Goal: Information Seeking & Learning: Check status

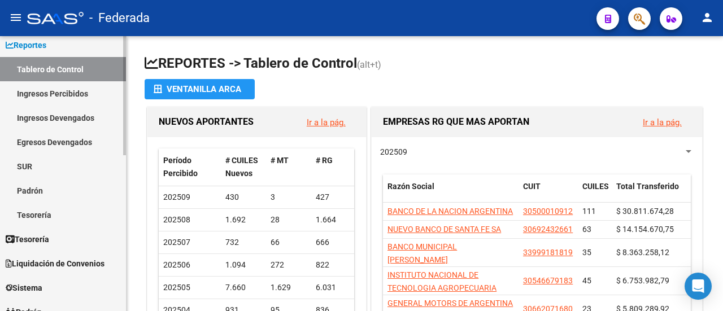
scroll to position [113, 0]
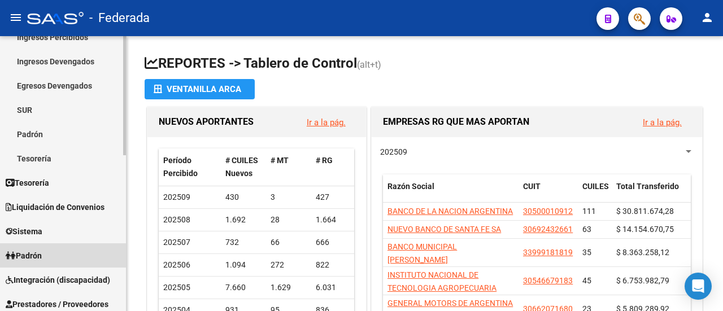
click at [57, 262] on link "Padrón" at bounding box center [63, 256] width 126 height 24
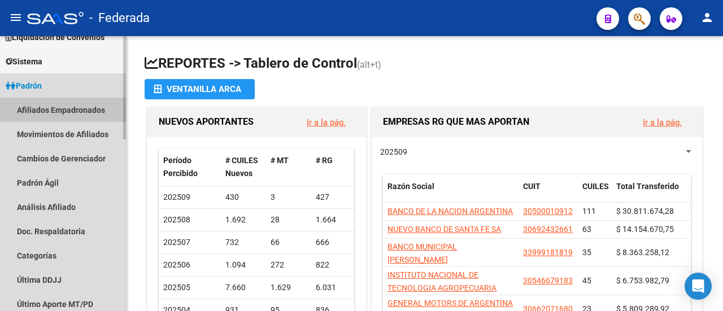
click at [88, 105] on link "Afiliados Empadronados" at bounding box center [63, 110] width 126 height 24
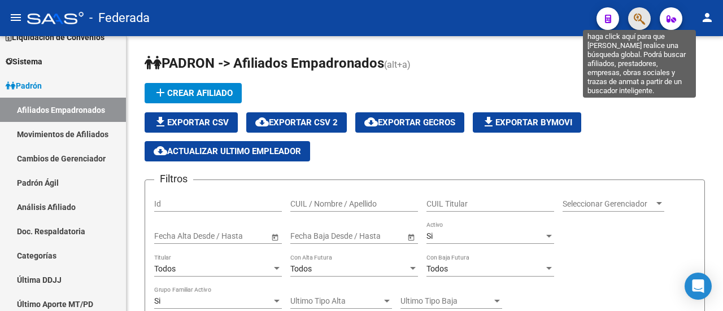
click at [641, 19] on icon "button" at bounding box center [639, 18] width 11 height 13
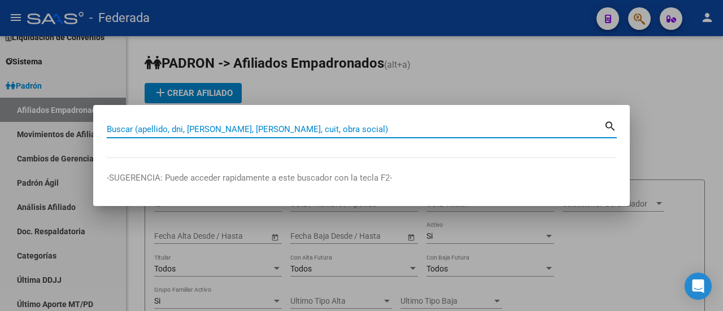
click at [349, 128] on input "Buscar (apellido, dni, [PERSON_NAME], [PERSON_NAME], cuit, obra social)" at bounding box center [355, 129] width 497 height 10
paste input "27-20392921-3"
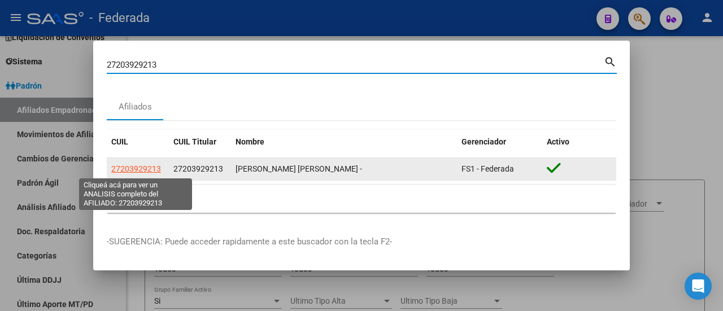
click at [139, 169] on span "27203929213" at bounding box center [136, 168] width 50 height 9
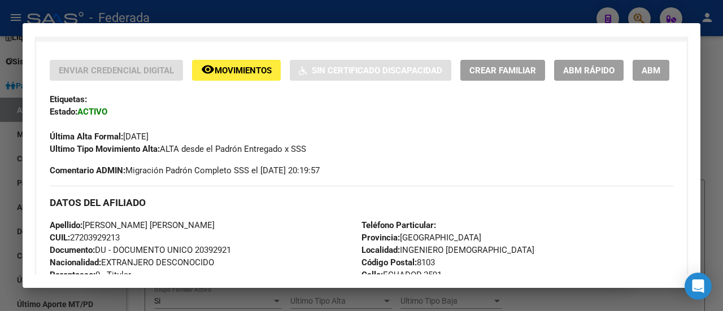
scroll to position [112, 0]
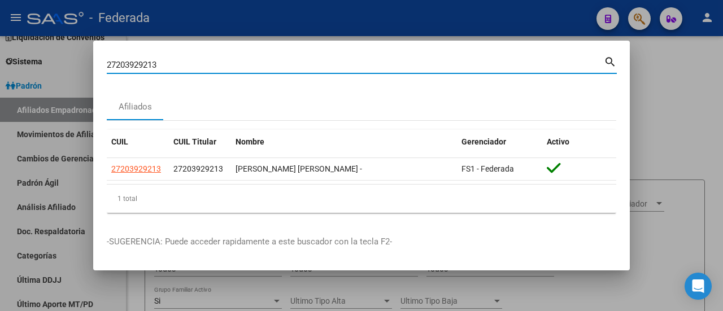
drag, startPoint x: 186, startPoint y: 60, endPoint x: 90, endPoint y: 60, distance: 95.5
click at [90, 60] on div "27203929213 Buscar (apellido, dni, cuil, nro traspaso, cuit, obra social) searc…" at bounding box center [361, 155] width 723 height 311
paste input "-35562302-0"
type input "27355623020"
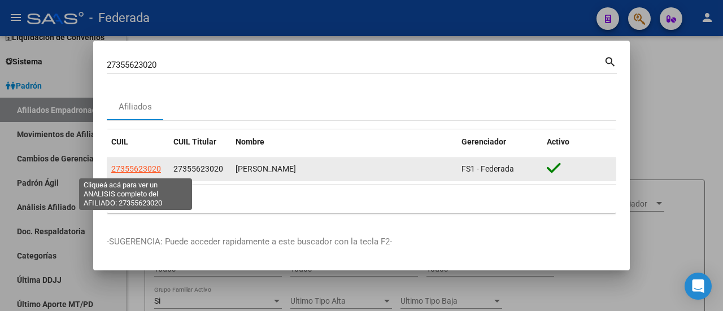
click at [147, 168] on span "27355623020" at bounding box center [136, 168] width 50 height 9
type textarea "27355623020"
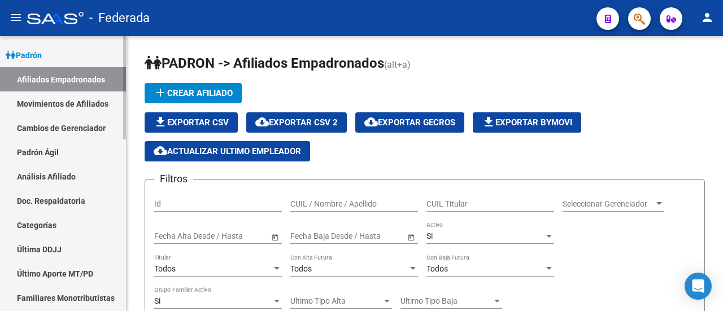
scroll to position [170, 0]
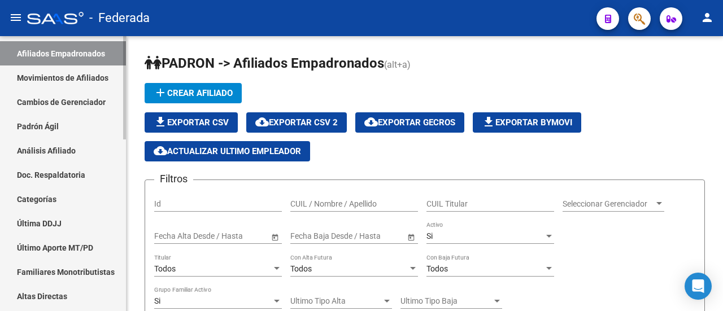
click at [73, 227] on link "Última DDJJ" at bounding box center [63, 223] width 126 height 24
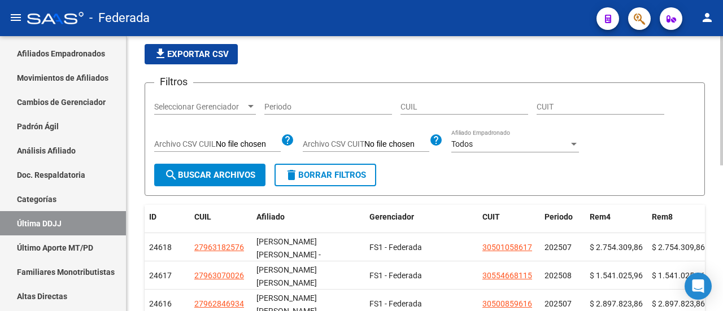
scroll to position [28, 0]
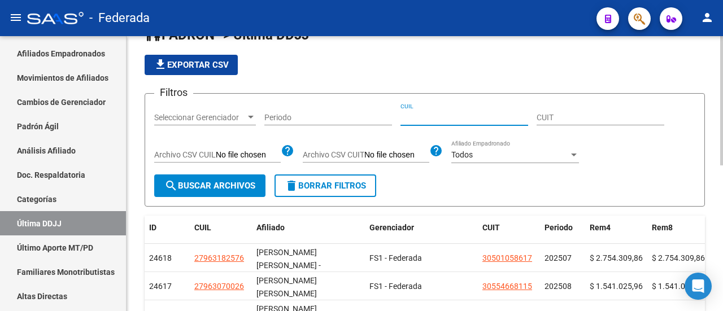
click at [426, 116] on input "CUIL" at bounding box center [465, 118] width 128 height 10
paste input "20-21946865-3"
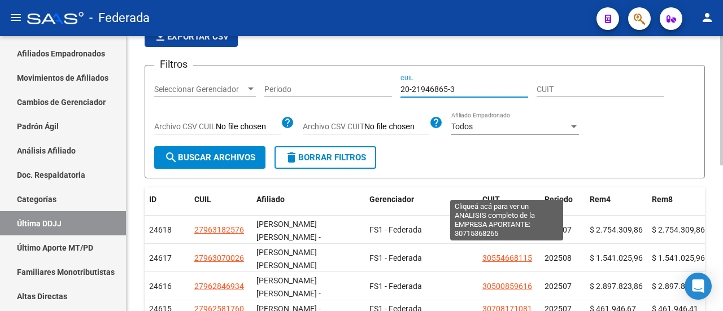
scroll to position [0, 0]
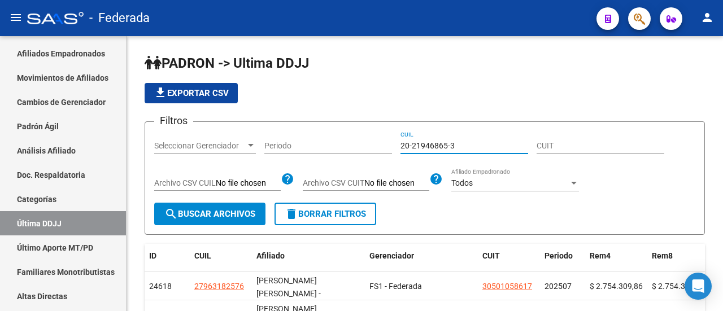
type input "20-21946865-3"
click at [641, 24] on icon "button" at bounding box center [639, 18] width 11 height 13
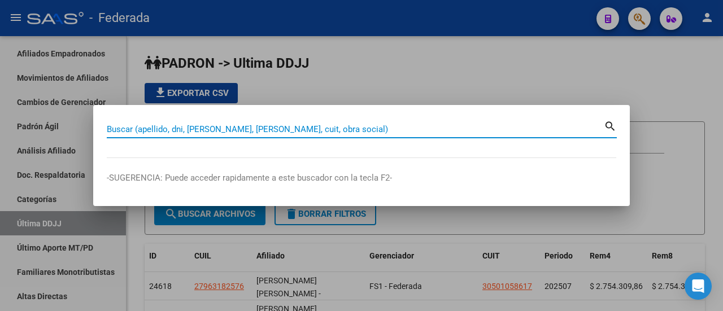
click at [377, 131] on input "Buscar (apellido, dni, [PERSON_NAME], [PERSON_NAME], cuit, obra social)" at bounding box center [355, 129] width 497 height 10
paste input "20-21946865-3"
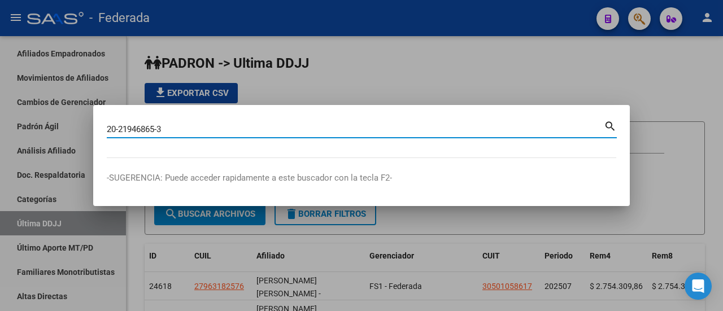
type input "20219468653"
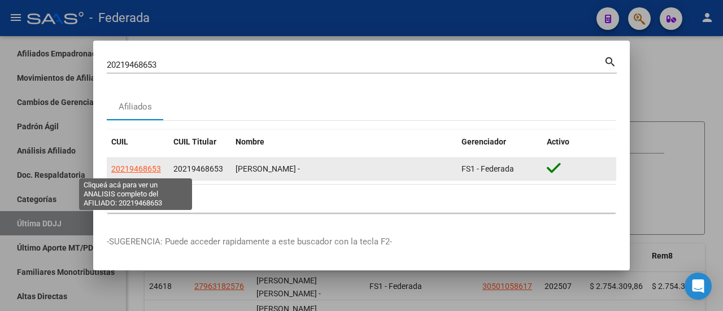
click at [132, 168] on span "20219468653" at bounding box center [136, 168] width 50 height 9
type textarea "20219468653"
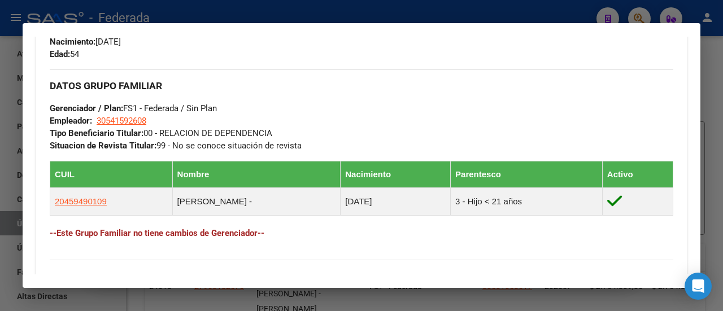
scroll to position [565, 0]
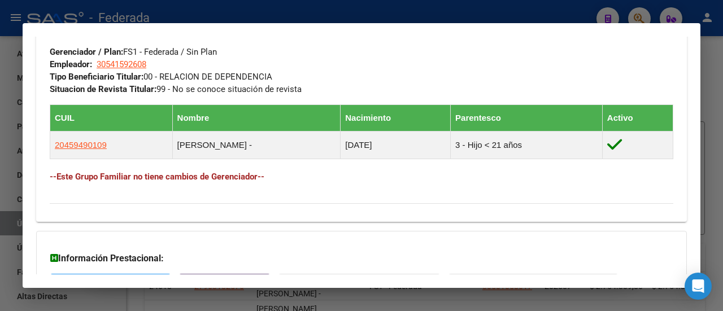
click at [455, 95] on div "DATOS GRUPO FAMILIAR Gerenciador / Plan: FS1 - Federada / Sin Plan Empleador: 3…" at bounding box center [362, 54] width 624 height 83
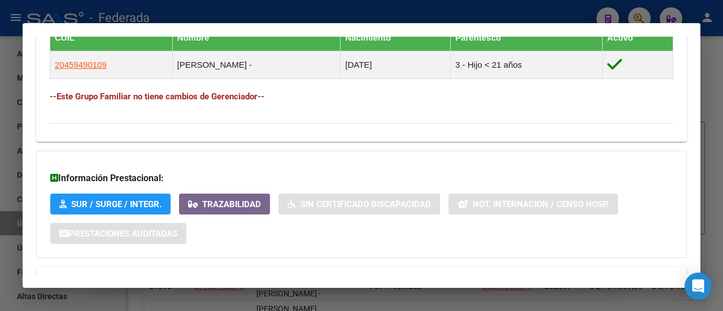
scroll to position [718, 0]
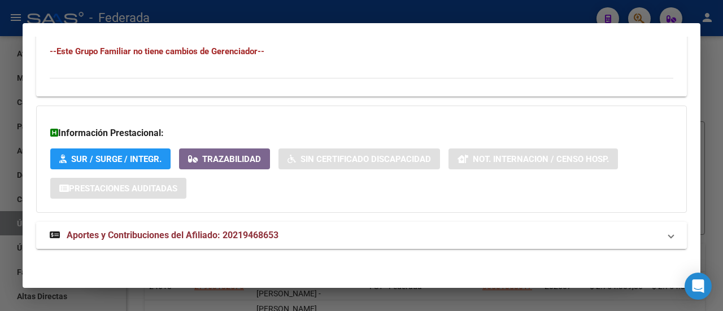
click at [165, 233] on span "Aportes y Contribuciones del Afiliado: 20219468653" at bounding box center [173, 235] width 212 height 11
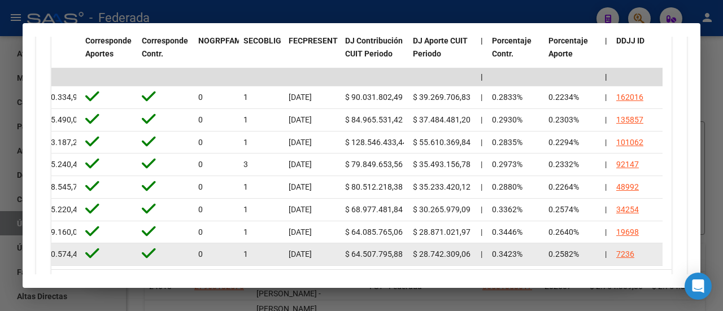
scroll to position [1113, 0]
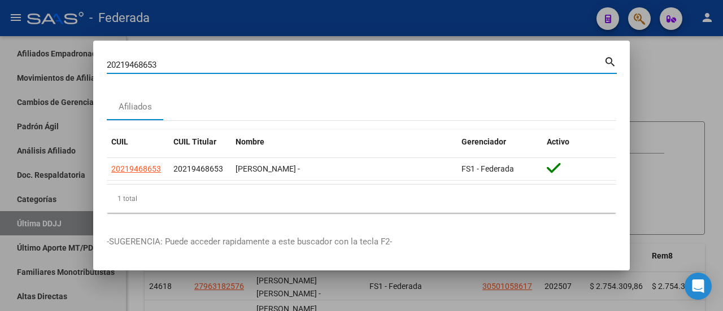
drag, startPoint x: 163, startPoint y: 62, endPoint x: 80, endPoint y: 63, distance: 82.5
click at [80, 63] on div "20219468653 Buscar (apellido, dni, cuil, nro traspaso, cuit, obra social) searc…" at bounding box center [361, 155] width 723 height 311
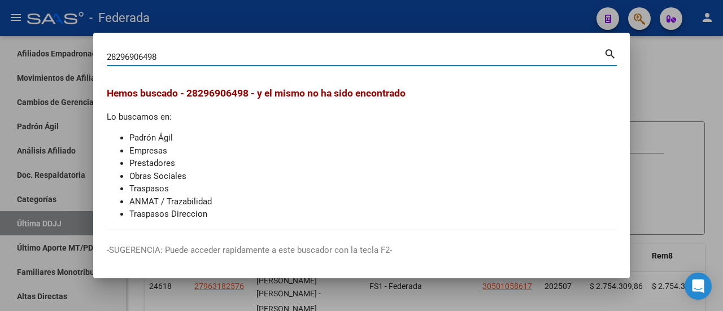
drag, startPoint x: 168, startPoint y: 54, endPoint x: 82, endPoint y: 58, distance: 86.6
click at [82, 58] on div "28296906498 Buscar (apellido, dni, cuil, nro traspaso, cuit, obra social) searc…" at bounding box center [361, 155] width 723 height 311
type input "27296906498"
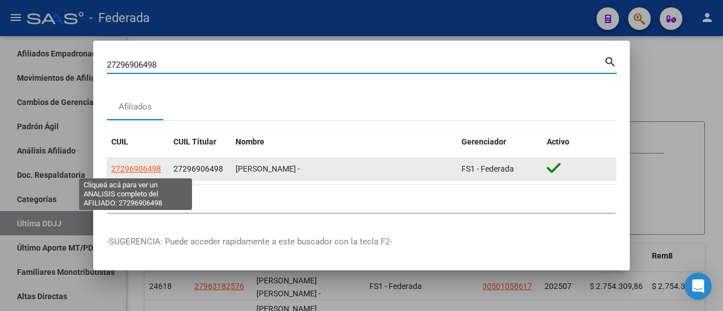
click at [132, 175] on app-link-go-to "27296906498" at bounding box center [136, 169] width 50 height 13
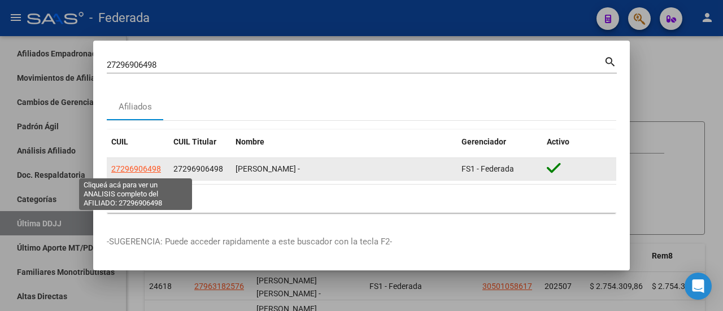
click at [133, 170] on span "27296906498" at bounding box center [136, 168] width 50 height 9
type textarea "27296906498"
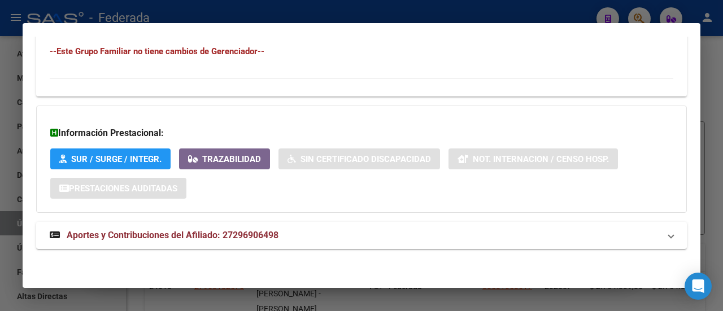
scroll to position [745, 0]
click at [188, 233] on span "Aportes y Contribuciones del Afiliado: 27296906498" at bounding box center [173, 235] width 212 height 11
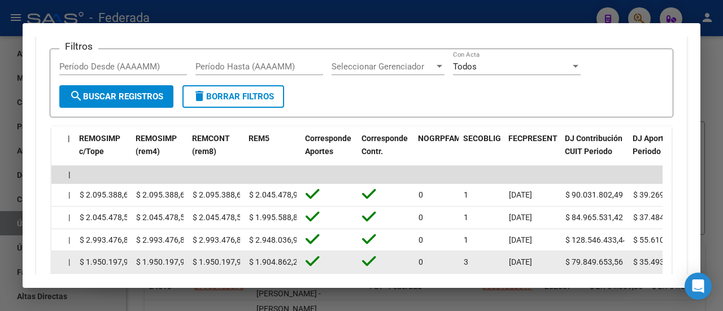
scroll to position [1028, 0]
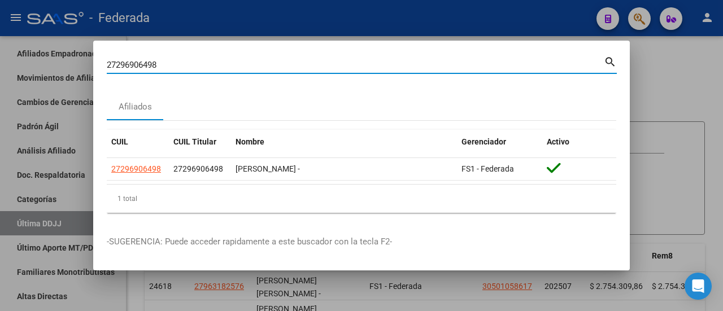
drag, startPoint x: 171, startPoint y: 66, endPoint x: 66, endPoint y: 67, distance: 105.1
click at [66, 67] on div "27296906498 Buscar (apellido, dni, cuil, nro traspaso, cuit, obra social) searc…" at bounding box center [361, 155] width 723 height 311
paste input "0-21946865-3"
type input "20219468653"
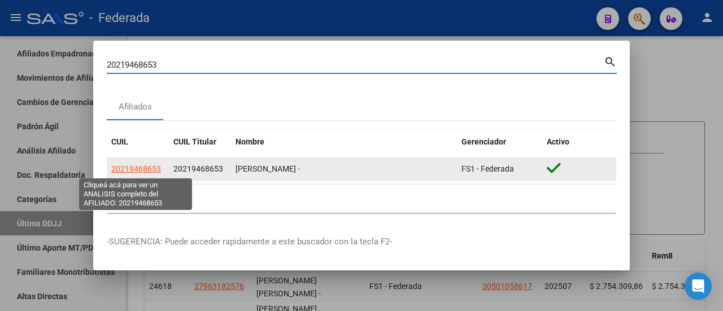
click at [137, 172] on span "20219468653" at bounding box center [136, 168] width 50 height 9
type textarea "20219468653"
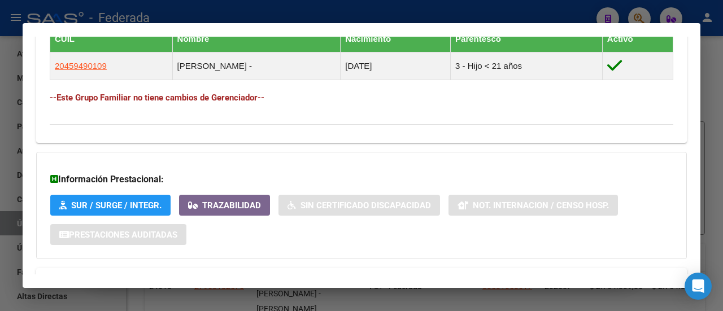
scroll to position [718, 0]
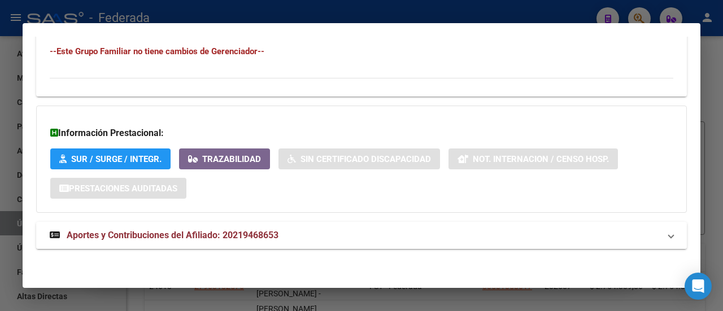
click at [136, 234] on span "Aportes y Contribuciones del Afiliado: 20219468653" at bounding box center [173, 235] width 212 height 11
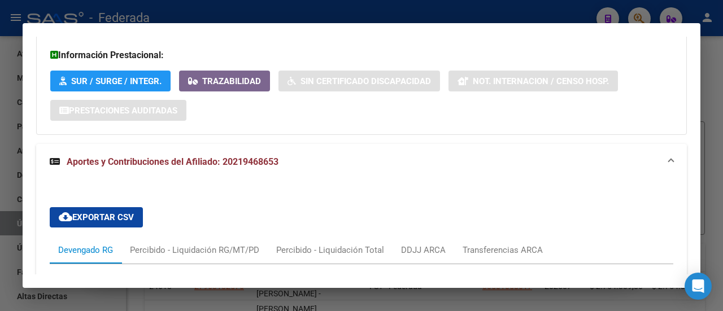
scroll to position [605, 0]
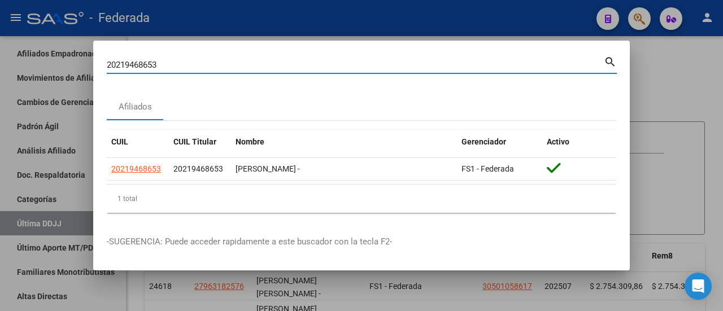
drag, startPoint x: 168, startPoint y: 65, endPoint x: 69, endPoint y: 70, distance: 99.6
click at [69, 70] on div "20219468653 Buscar (apellido, dni, cuil, nro traspaso, cuit, obra social) searc…" at bounding box center [361, 155] width 723 height 311
paste input "-38726476-1"
type input "20387264761"
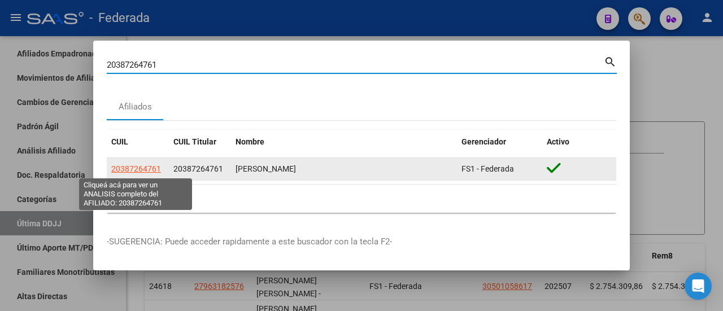
click at [140, 166] on span "20387264761" at bounding box center [136, 168] width 50 height 9
type textarea "20387264761"
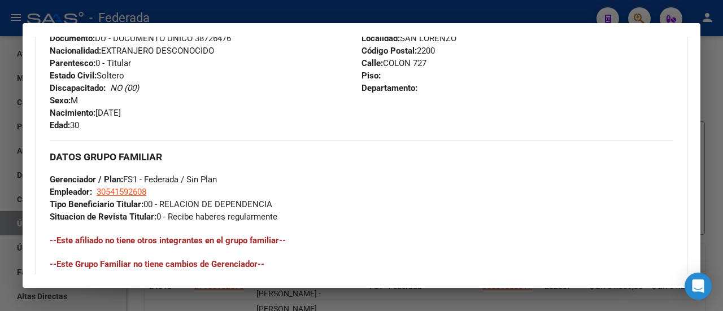
scroll to position [665, 0]
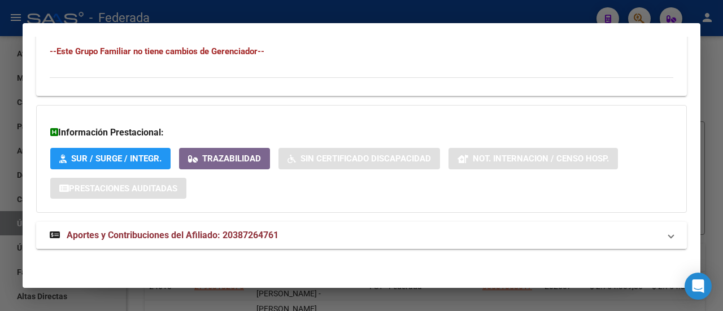
click at [129, 232] on span "Aportes y Contribuciones del Afiliado: 20387264761" at bounding box center [173, 235] width 212 height 11
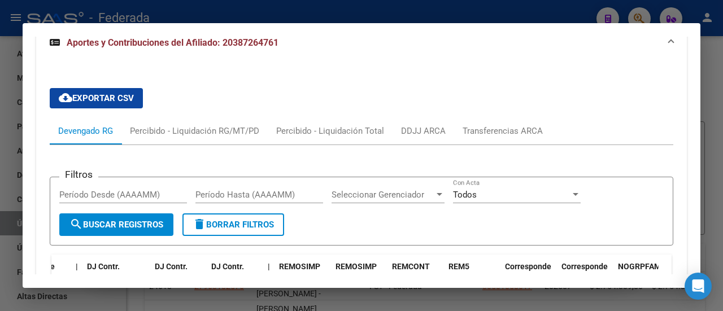
scroll to position [835, 0]
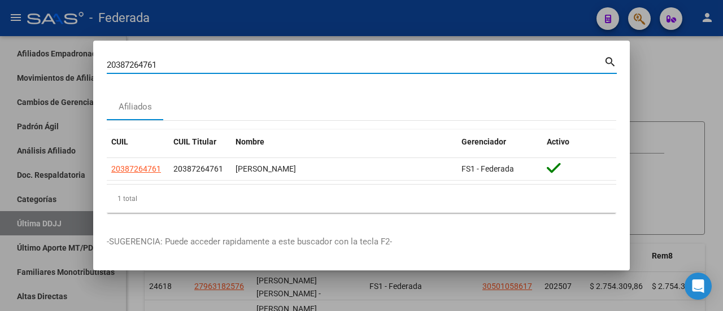
drag, startPoint x: 162, startPoint y: 62, endPoint x: 42, endPoint y: 67, distance: 119.9
click at [42, 67] on div "20387264761 Buscar (apellido, dni, cuil, nro traspaso, cuit, obra social) searc…" at bounding box center [361, 155] width 723 height 311
paste input "7-40036596-8"
type input "27400365968"
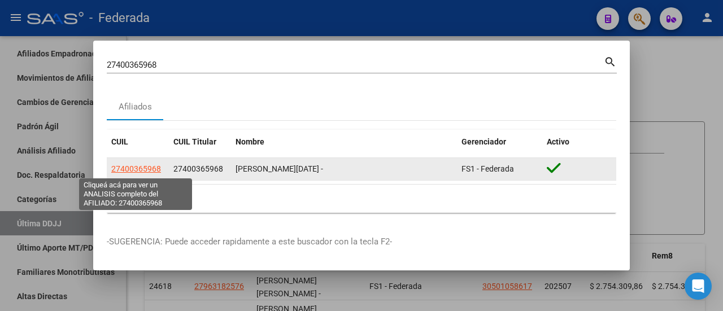
click at [122, 168] on span "27400365968" at bounding box center [136, 168] width 50 height 9
type textarea "27400365968"
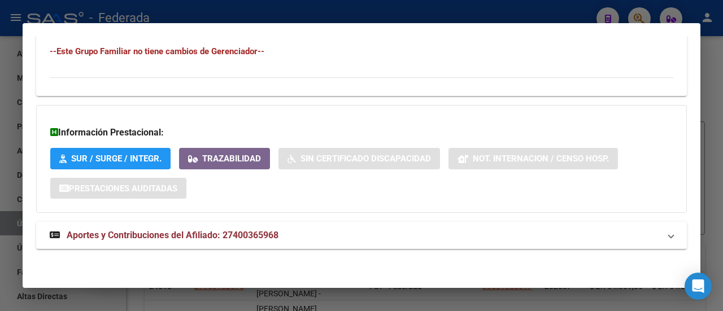
scroll to position [678, 0]
click at [127, 238] on span "Aportes y Contribuciones del Afiliado: 27400365968" at bounding box center [173, 235] width 212 height 11
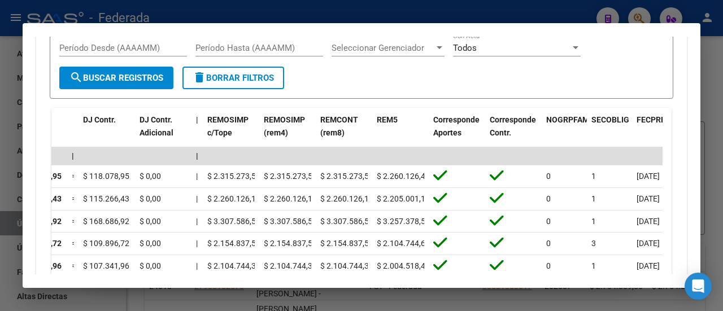
scroll to position [883, 0]
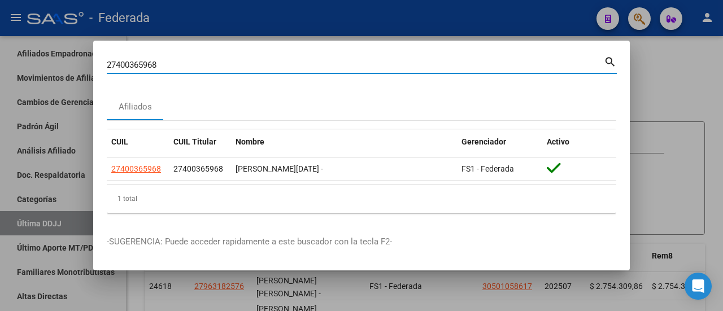
drag, startPoint x: 180, startPoint y: 66, endPoint x: 40, endPoint y: 69, distance: 139.6
click at [40, 69] on div "27400365968 Buscar (apellido, dni, cuil, nro traspaso, cuit, obra social) searc…" at bounding box center [361, 155] width 723 height 311
paste input "-32295585-0"
type input "27322955850"
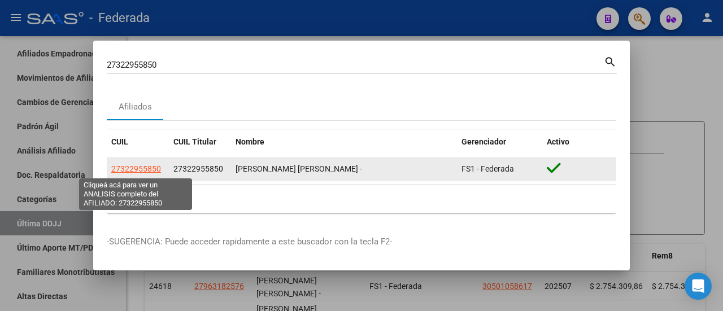
click at [132, 170] on span "27322955850" at bounding box center [136, 168] width 50 height 9
type textarea "27322955850"
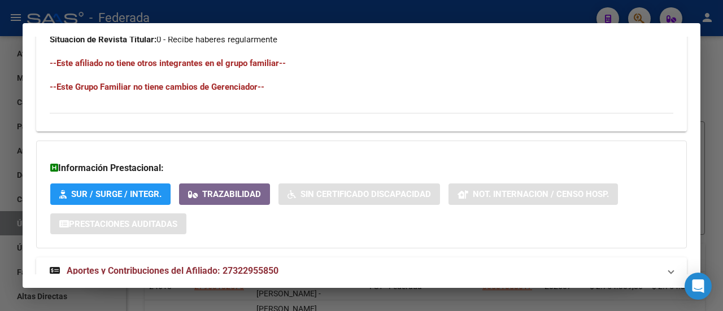
scroll to position [678, 0]
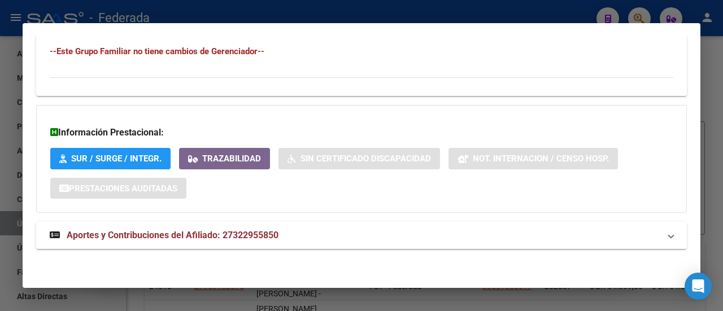
click at [134, 235] on span "Aportes y Contribuciones del Afiliado: 27322955850" at bounding box center [173, 235] width 212 height 11
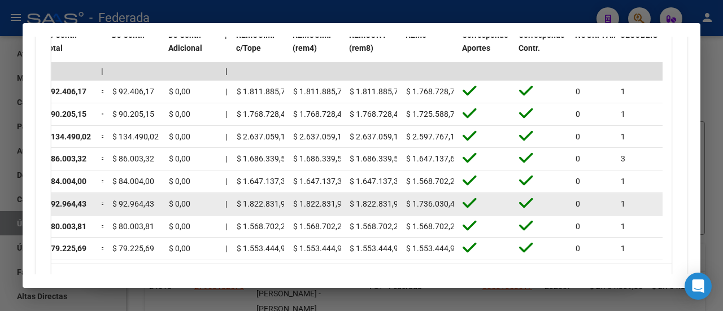
scroll to position [1017, 0]
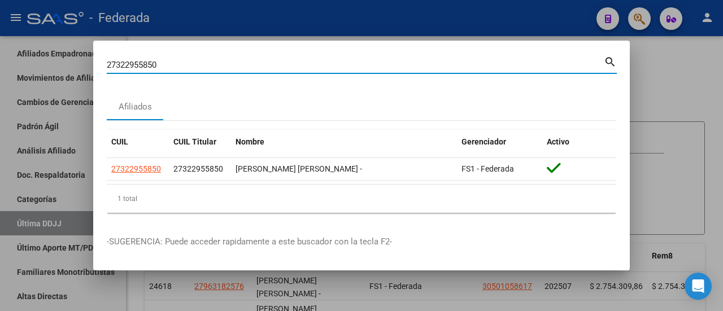
drag, startPoint x: 171, startPoint y: 67, endPoint x: 95, endPoint y: 66, distance: 75.2
click at [95, 66] on mat-dialog-content "27322955850 Buscar (apellido, dni, cuil, nro traspaso, cuit, obra social) searc…" at bounding box center [361, 138] width 537 height 168
paste input "-30344329-6"
type input "27303443296"
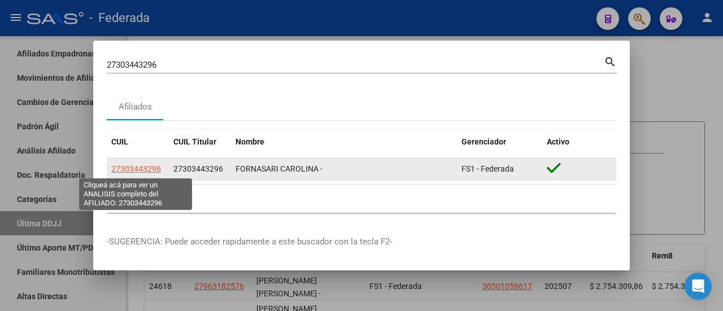
click at [144, 165] on span "27303443296" at bounding box center [136, 168] width 50 height 9
type textarea "27303443296"
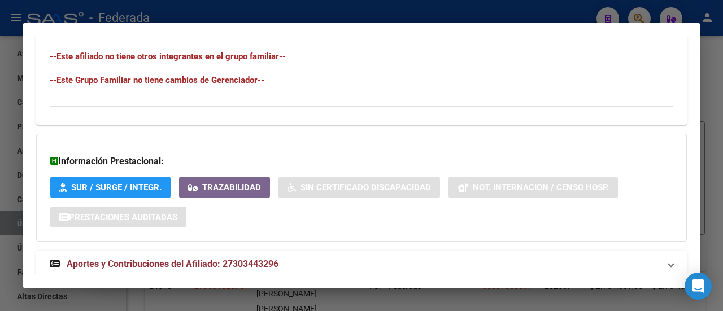
scroll to position [678, 0]
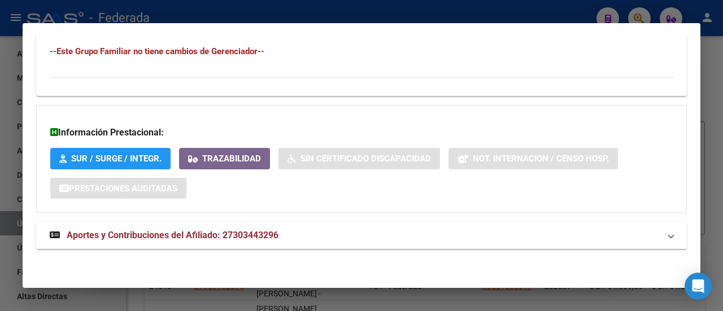
click at [162, 233] on span "Aportes y Contribuciones del Afiliado: 27303443296" at bounding box center [173, 235] width 212 height 11
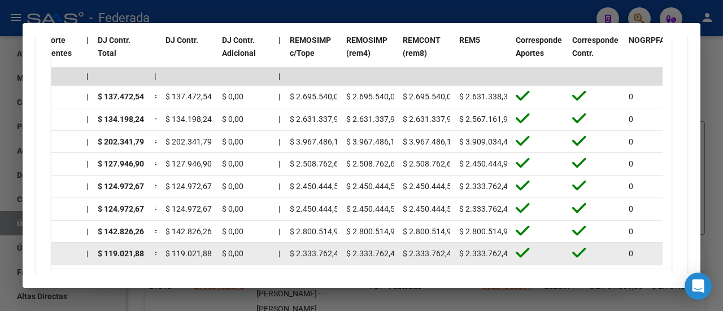
scroll to position [1074, 0]
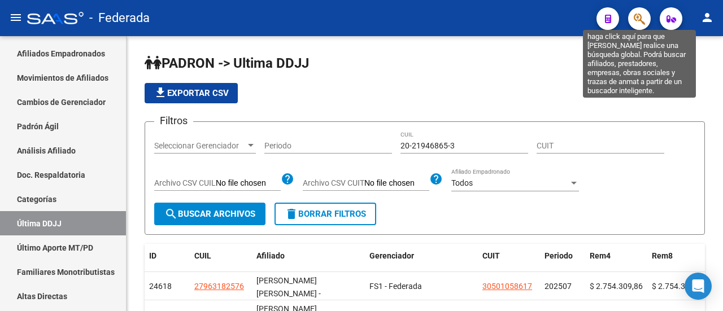
click at [635, 20] on icon "button" at bounding box center [639, 18] width 11 height 13
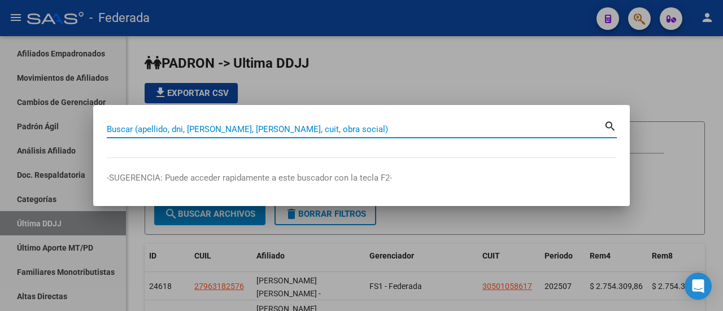
paste input "20-17244061-5"
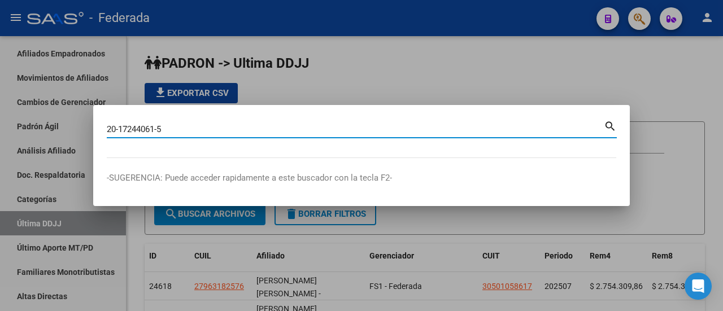
type input "20172440615"
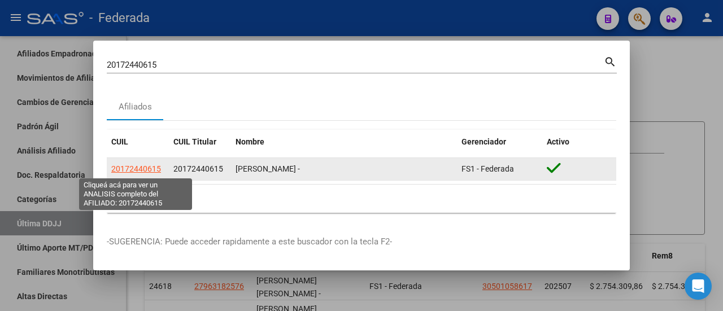
click at [131, 170] on span "20172440615" at bounding box center [136, 168] width 50 height 9
type textarea "20172440615"
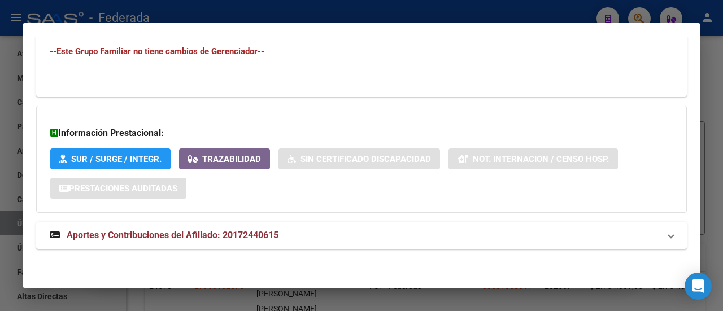
scroll to position [745, 0]
click at [140, 236] on span "Aportes y Contribuciones del Afiliado: 20172440615" at bounding box center [173, 235] width 212 height 11
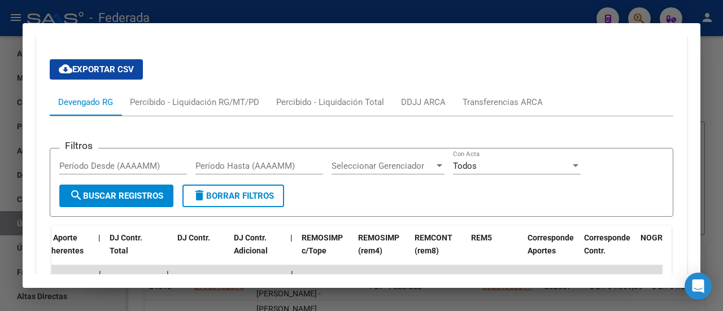
scroll to position [802, 0]
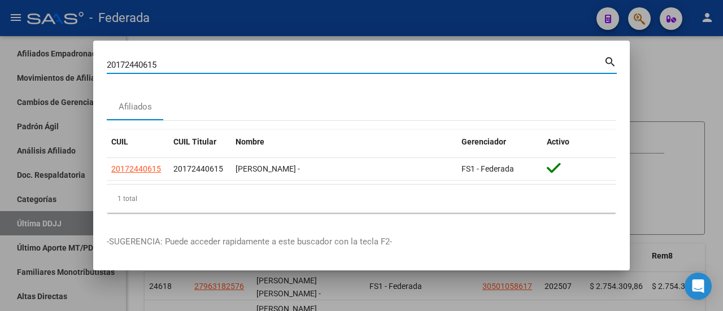
drag, startPoint x: 191, startPoint y: 66, endPoint x: 62, endPoint y: 67, distance: 129.4
click at [62, 67] on div "20172440615 Buscar (apellido, dni, cuil, [PERSON_NAME], cuit, obra social) sear…" at bounding box center [361, 155] width 723 height 311
paste input "-17116609-9"
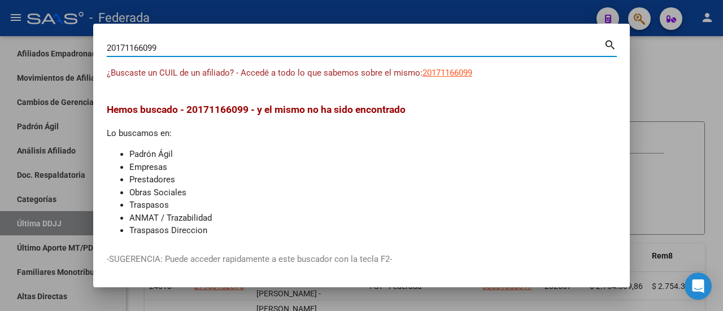
drag, startPoint x: 172, startPoint y: 45, endPoint x: 102, endPoint y: 46, distance: 70.6
click at [102, 46] on mat-dialog-content "20171166099 Buscar (apellido, dni, cuil, nro traspaso, cuit, obra social) searc…" at bounding box center [361, 138] width 537 height 202
paste input "-17116609-"
type input "20171166099"
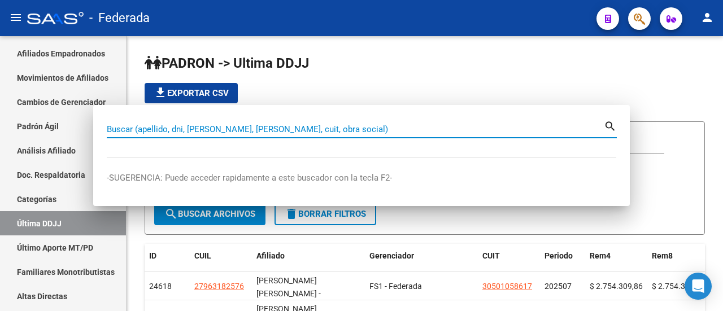
scroll to position [0, 0]
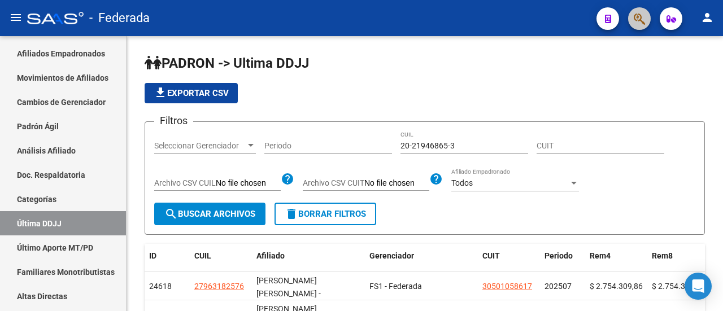
click at [647, 15] on button "button" at bounding box center [639, 18] width 23 height 23
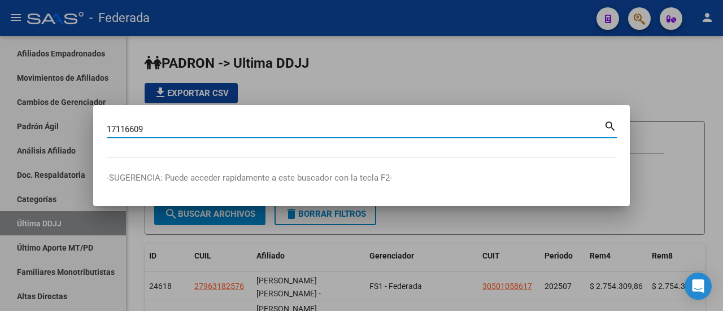
type input "17116609"
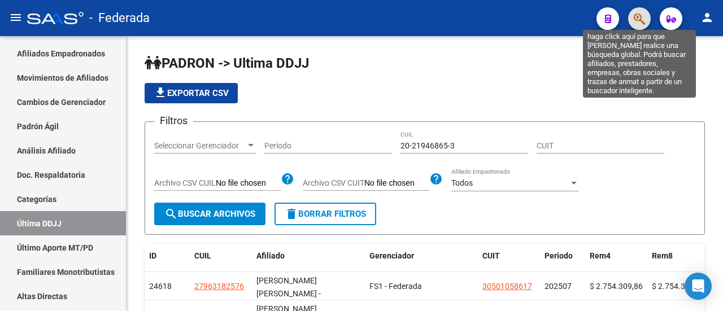
click at [638, 20] on icon "button" at bounding box center [639, 18] width 11 height 13
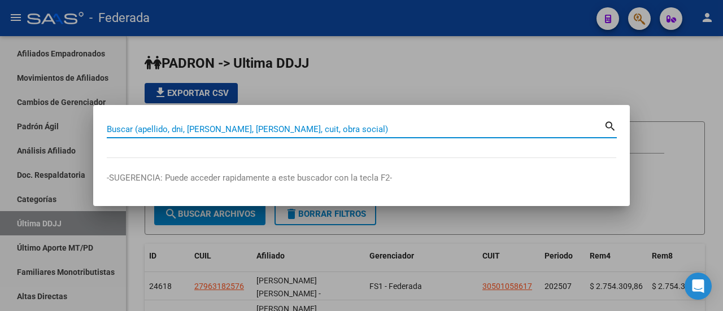
paste input "27-37316737-7"
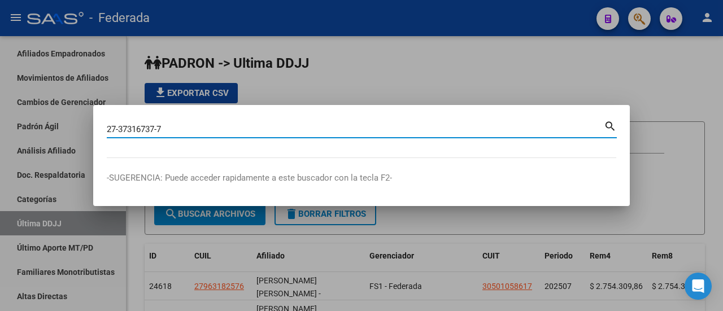
type input "27373167377"
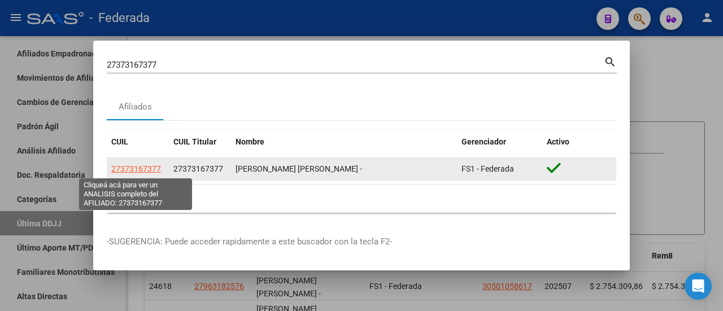
click at [141, 167] on span "27373167377" at bounding box center [136, 168] width 50 height 9
type textarea "27373167377"
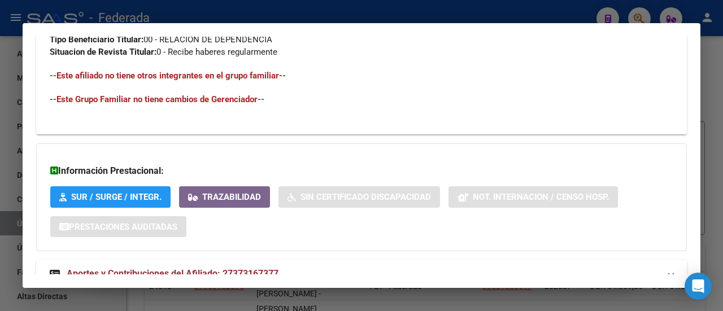
scroll to position [678, 0]
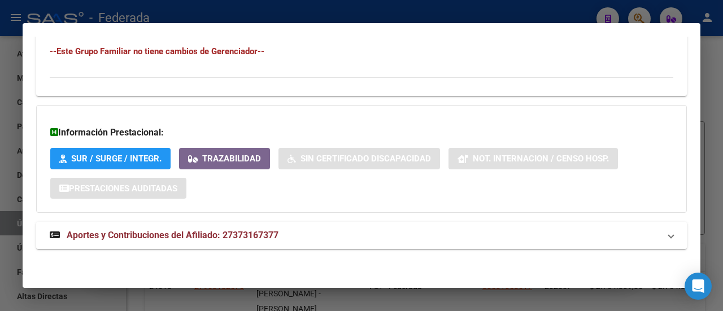
click at [155, 238] on span "Aportes y Contribuciones del Afiliado: 27373167377" at bounding box center [173, 235] width 212 height 11
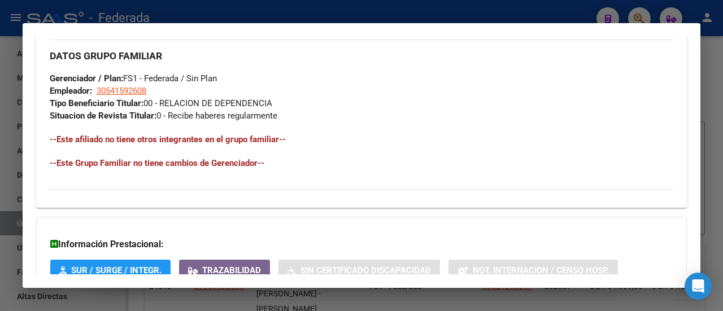
scroll to position [431, 0]
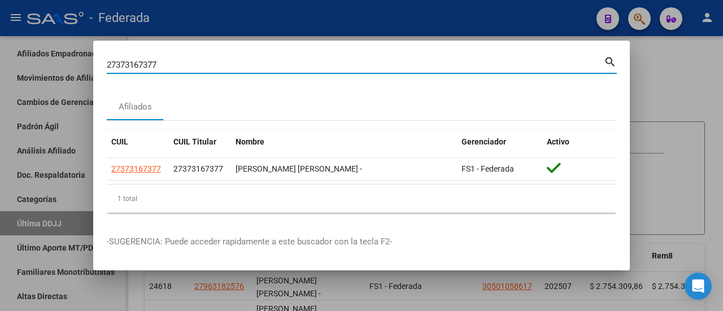
drag, startPoint x: 176, startPoint y: 64, endPoint x: 7, endPoint y: 66, distance: 169.0
click at [7, 66] on div "27373167377 Buscar (apellido, dni, cuil, nro traspaso, cuit, obra social) searc…" at bounding box center [361, 155] width 723 height 311
type input "27296906498"
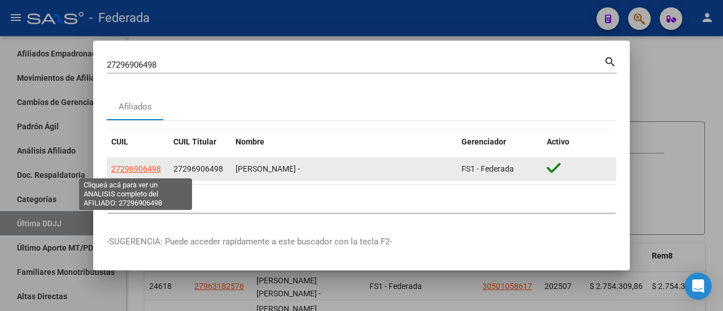
click at [140, 168] on span "27296906498" at bounding box center [136, 168] width 50 height 9
type textarea "27296906498"
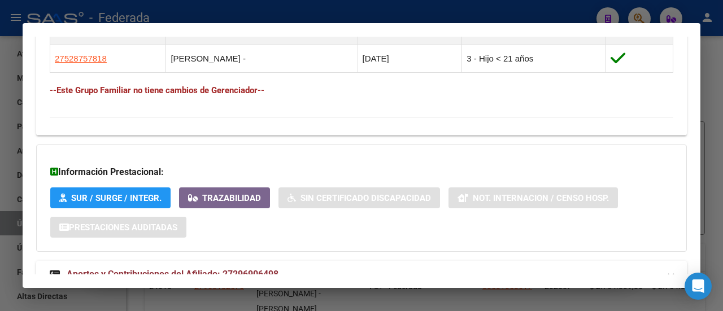
scroll to position [745, 0]
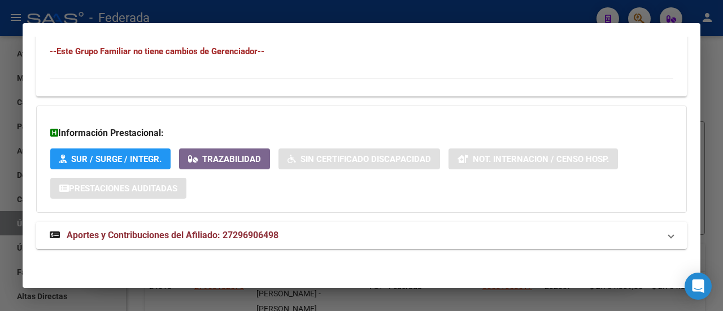
click at [141, 233] on span "Aportes y Contribuciones del Afiliado: 27296906498" at bounding box center [173, 235] width 212 height 11
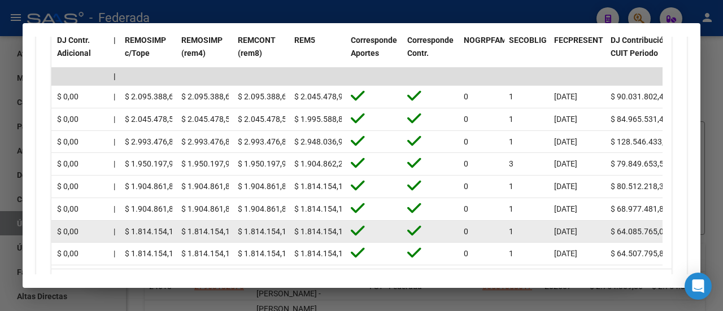
scroll to position [1141, 0]
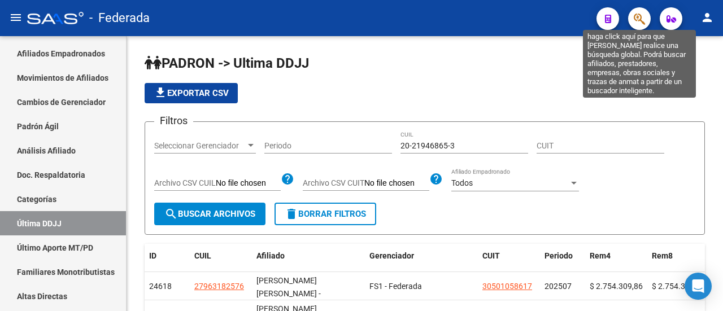
click at [639, 20] on icon "button" at bounding box center [639, 18] width 11 height 13
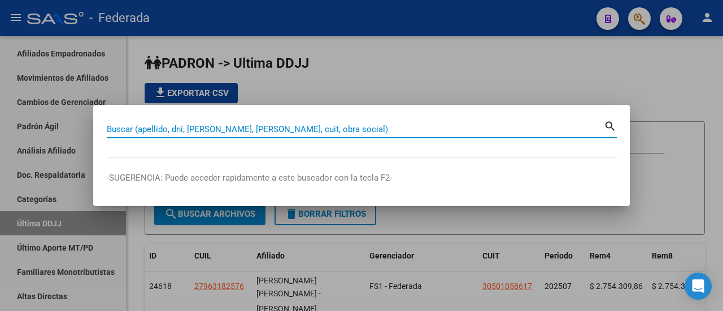
paste input "27-95283973-5"
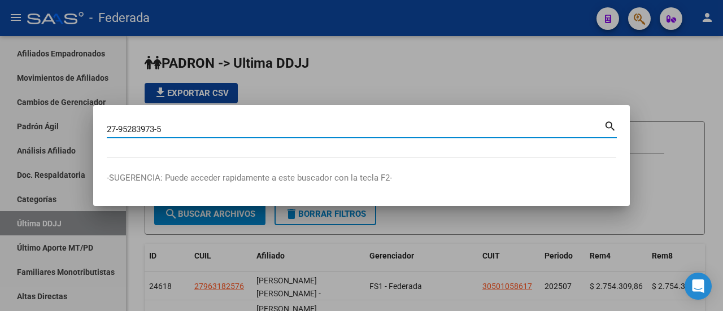
type input "27952839735"
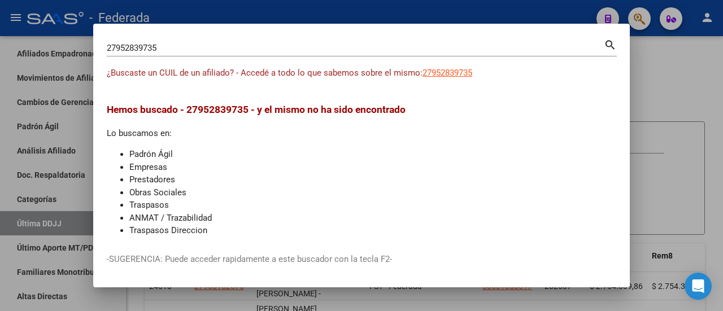
click at [663, 87] on div at bounding box center [361, 155] width 723 height 311
